Goal: Task Accomplishment & Management: Manage account settings

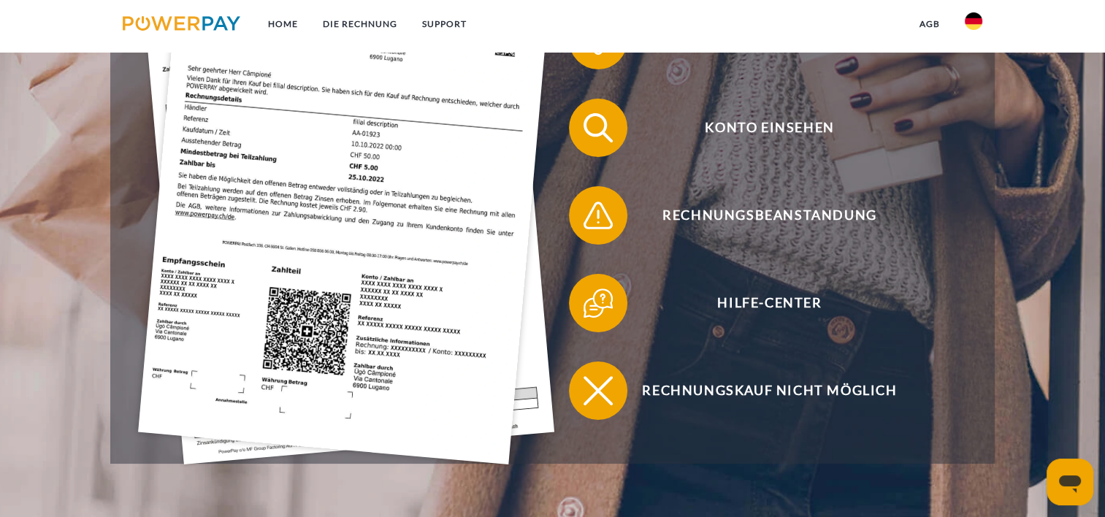
scroll to position [391, 0]
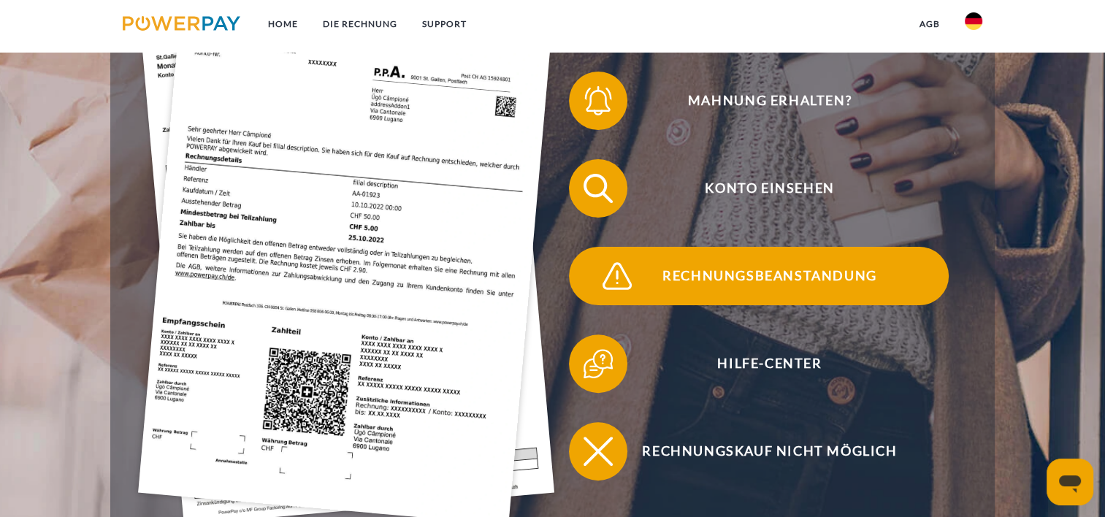
click at [719, 267] on span "Rechnungsbeanstandung" at bounding box center [770, 276] width 358 height 58
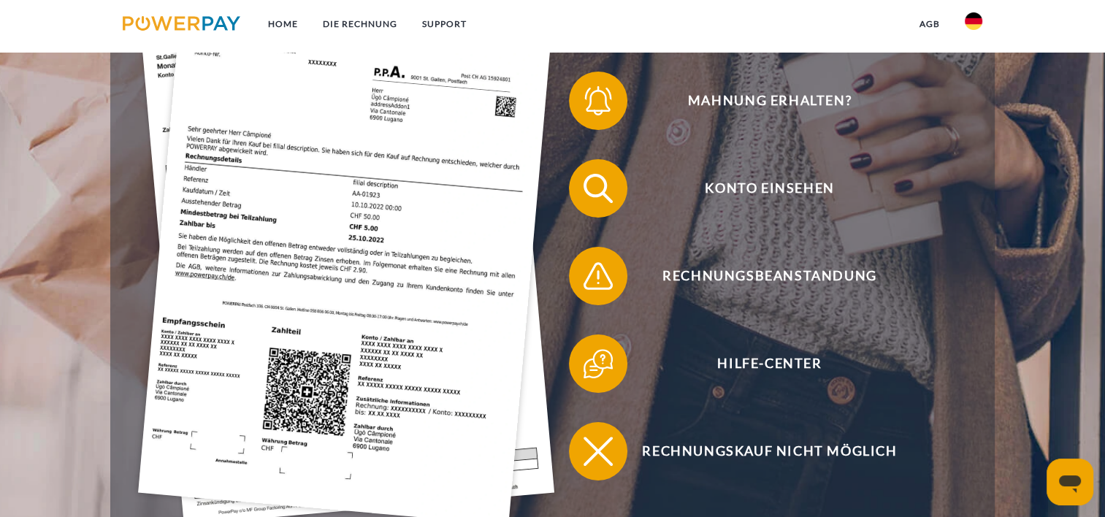
scroll to position [391, 0]
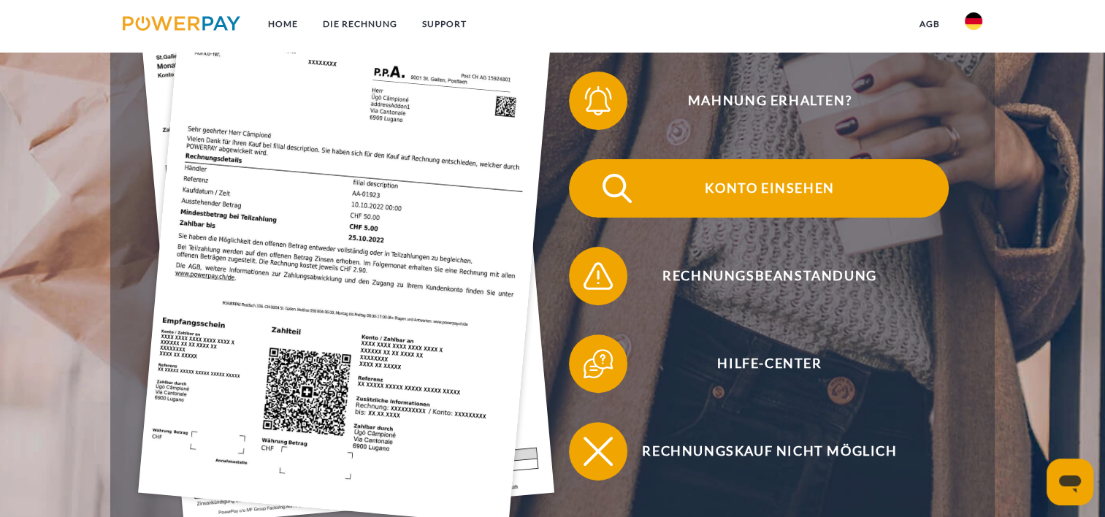
click at [735, 188] on span "Konto einsehen" at bounding box center [770, 188] width 358 height 58
click at [792, 184] on span "Konto einsehen" at bounding box center [770, 188] width 358 height 58
